Goal: Transaction & Acquisition: Book appointment/travel/reservation

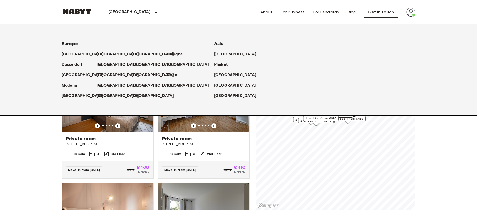
scroll to position [227, 0]
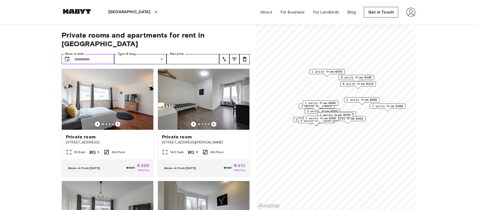
click at [84, 54] on input "Move-in date" at bounding box center [94, 59] width 40 height 10
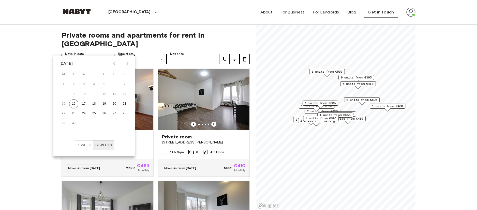
click at [128, 63] on icon "Next month" at bounding box center [128, 63] width 2 height 3
click at [83, 83] on button "1" at bounding box center [83, 84] width 9 height 9
type input "**********"
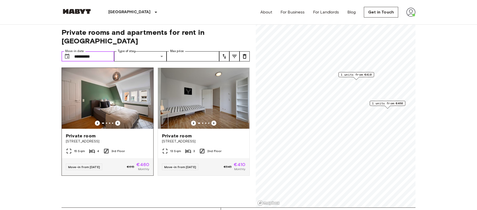
scroll to position [2, 0]
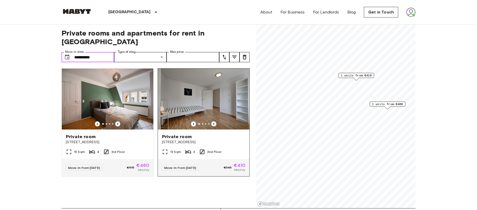
click at [186, 99] on img at bounding box center [204, 99] width 92 height 61
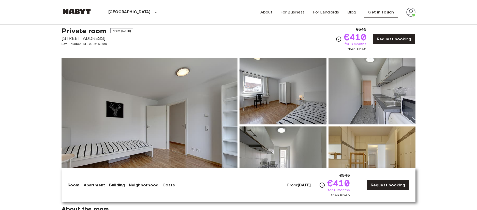
scroll to position [13, 0]
drag, startPoint x: 61, startPoint y: 37, endPoint x: 114, endPoint y: 40, distance: 53.0
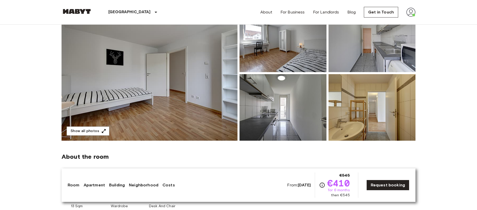
scroll to position [67, 0]
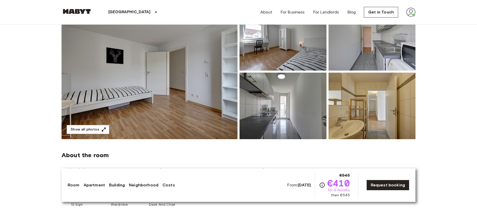
click at [377, 53] on img at bounding box center [372, 37] width 87 height 67
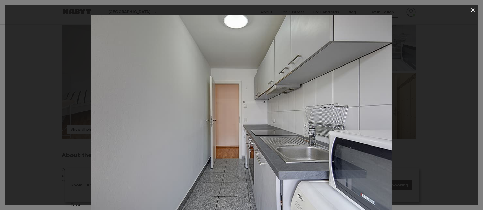
click at [474, 11] on icon "button" at bounding box center [473, 10] width 4 height 4
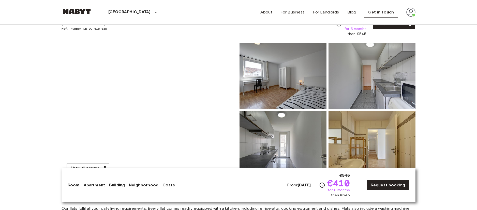
scroll to position [52, 0]
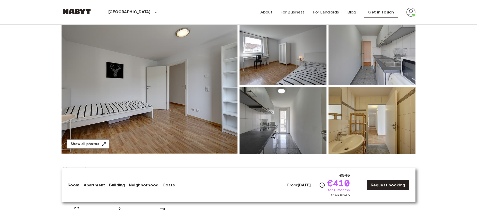
click at [133, 101] on img at bounding box center [150, 86] width 176 height 135
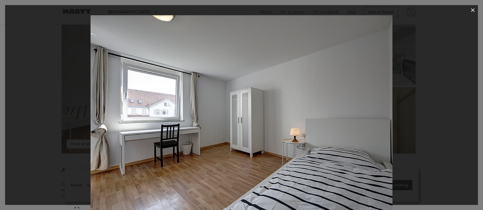
copy span "[STREET_ADDRESS]"
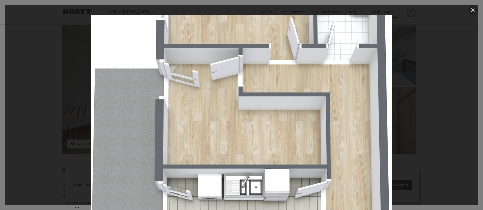
click at [471, 10] on icon "button" at bounding box center [473, 10] width 6 height 6
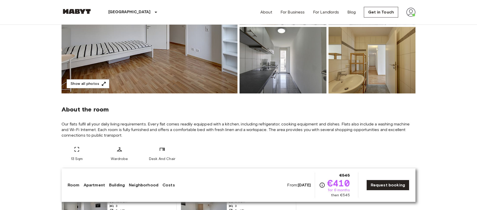
scroll to position [169, 0]
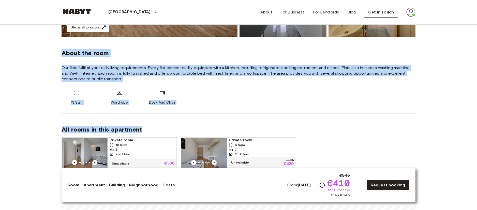
drag, startPoint x: 61, startPoint y: 53, endPoint x: 187, endPoint y: 114, distance: 139.6
copy div "About the room Our flats fulfil all your daily living requirements. Every flat …"
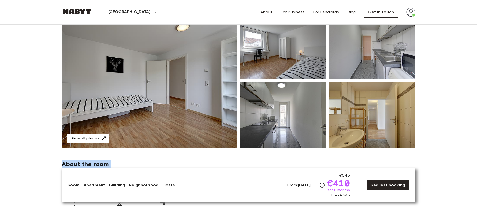
scroll to position [0, 0]
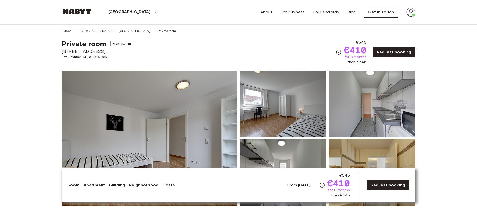
drag, startPoint x: 61, startPoint y: 50, endPoint x: 108, endPoint y: 54, distance: 47.6
copy span "[STREET_ADDRESS]"
